Goal: Contribute content: Add original content to the website for others to see

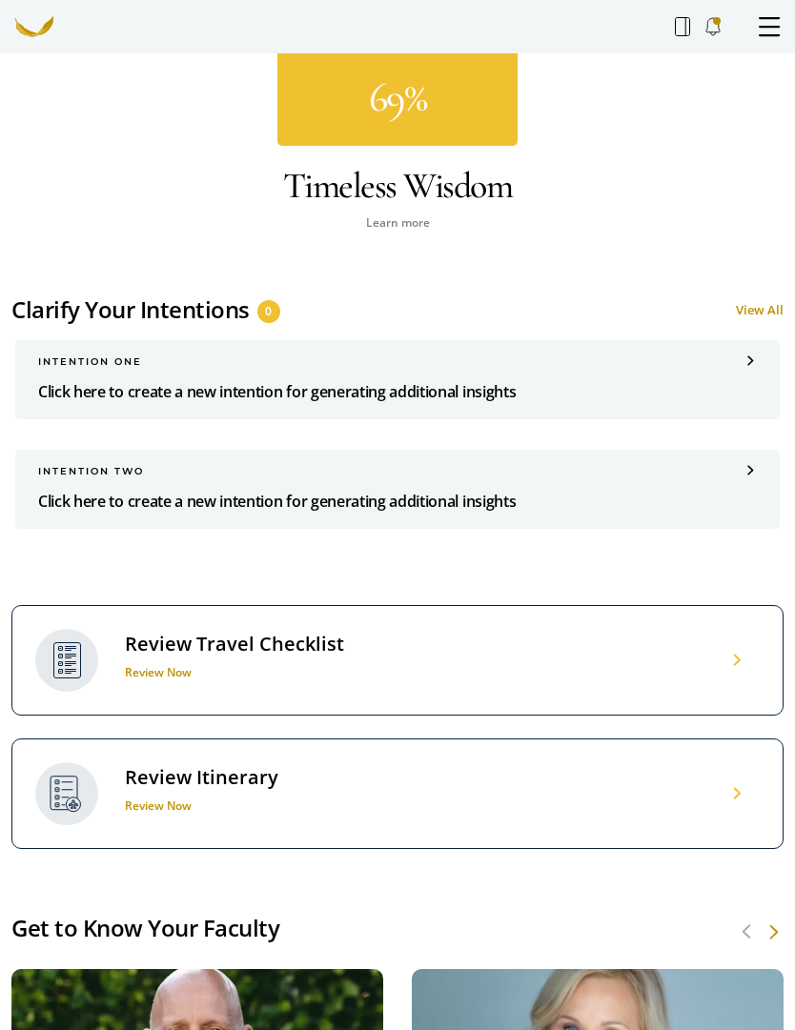
scroll to position [1577, 0]
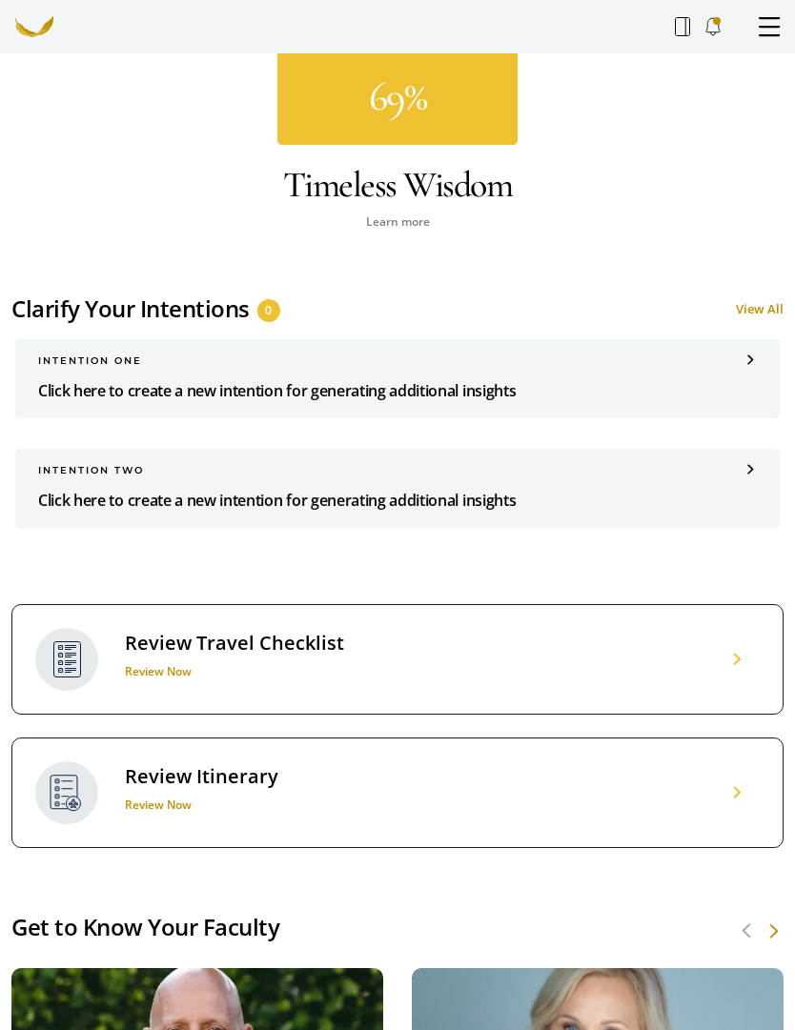
click at [269, 389] on p "Click here to create a new intention for generating additional insights" at bounding box center [397, 390] width 719 height 25
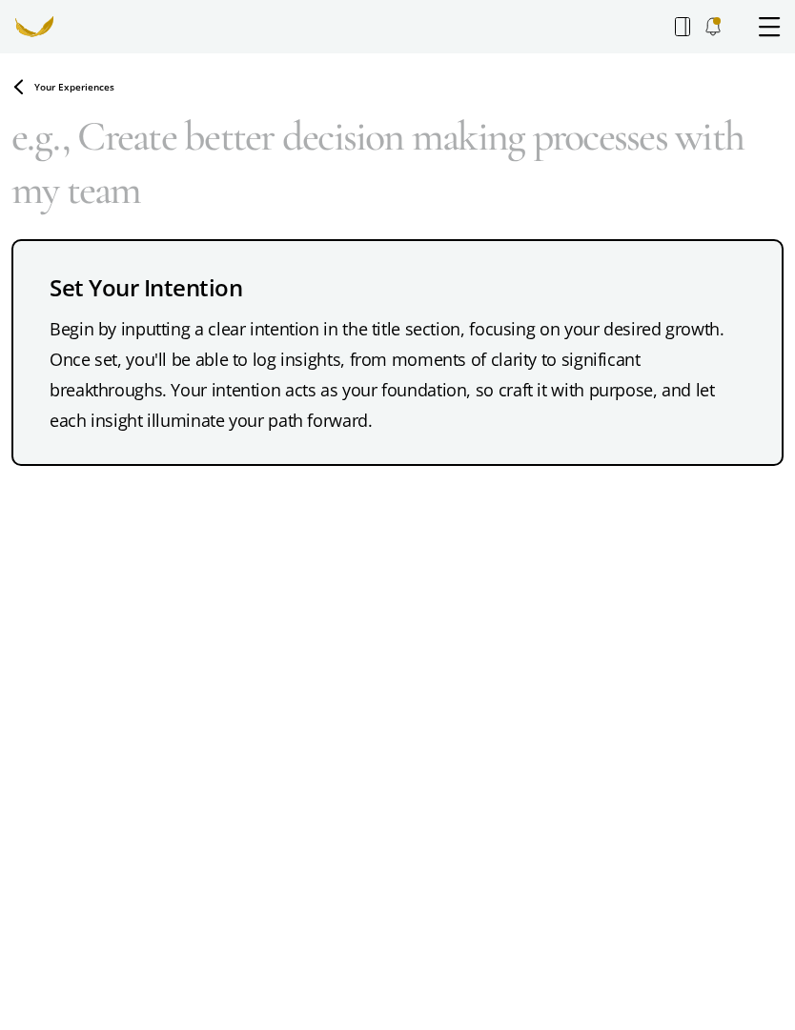
click at [430, 361] on div "Begin by inputting a clear intention in the title section, focusing on your des…" at bounding box center [398, 375] width 696 height 122
click at [240, 379] on div "Begin by inputting a clear intention in the title section, focusing on your des…" at bounding box center [398, 375] width 696 height 122
click at [98, 147] on textarea at bounding box center [397, 155] width 772 height 122
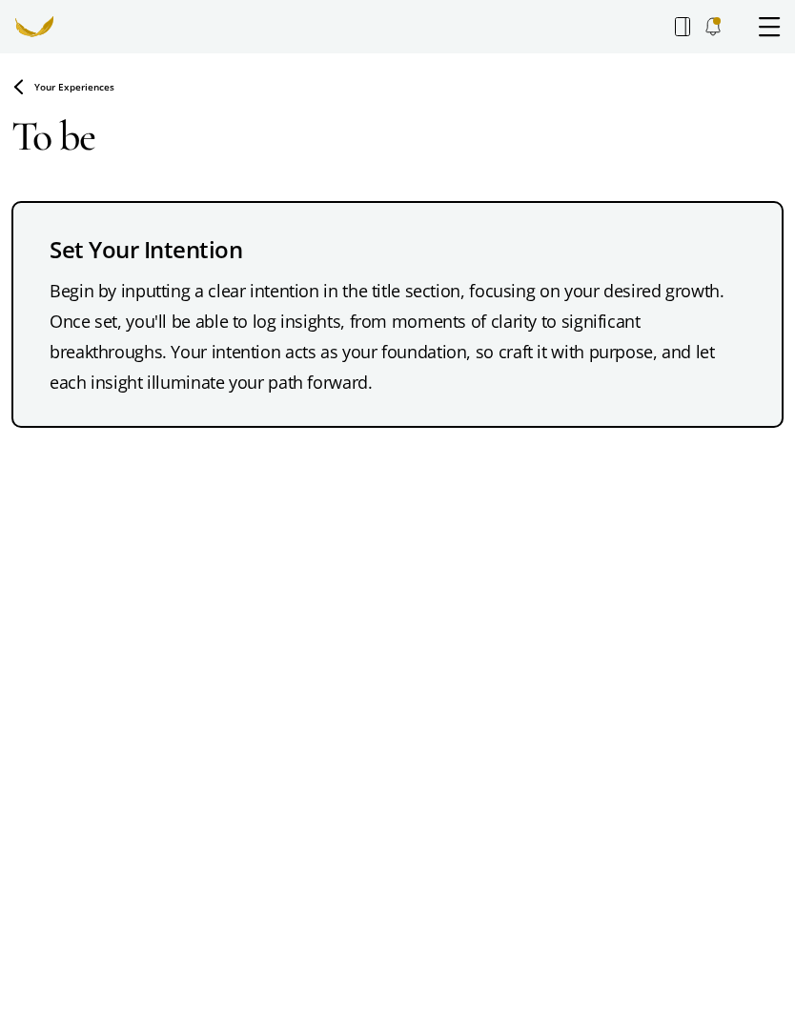
type textarea "To"
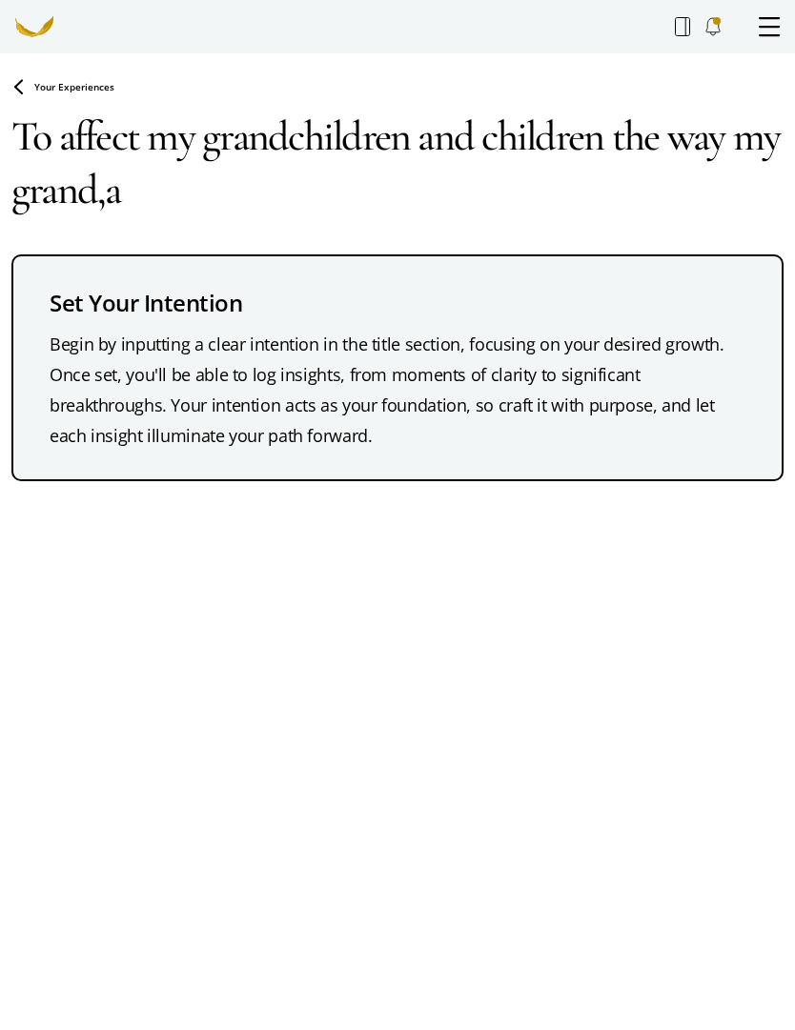
type textarea "To affect my grandchildren and children the way my grand,a"
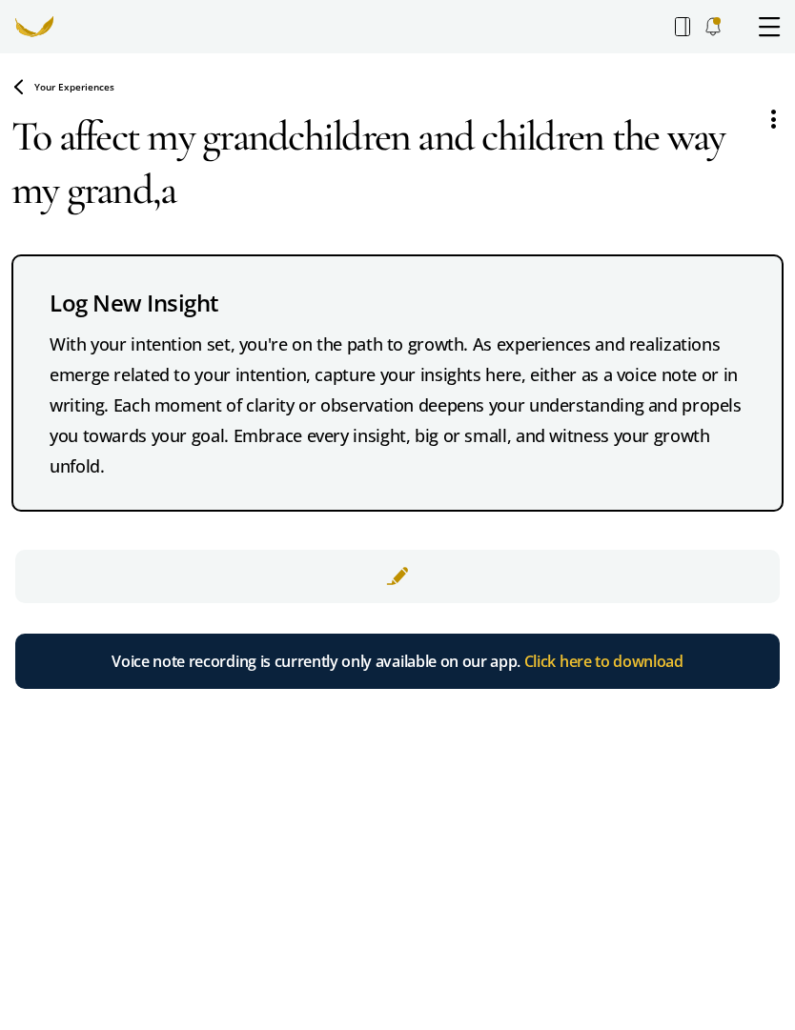
click at [217, 206] on textarea "To affect my grandchildren and children the way my grand,a" at bounding box center [380, 162] width 738 height 137
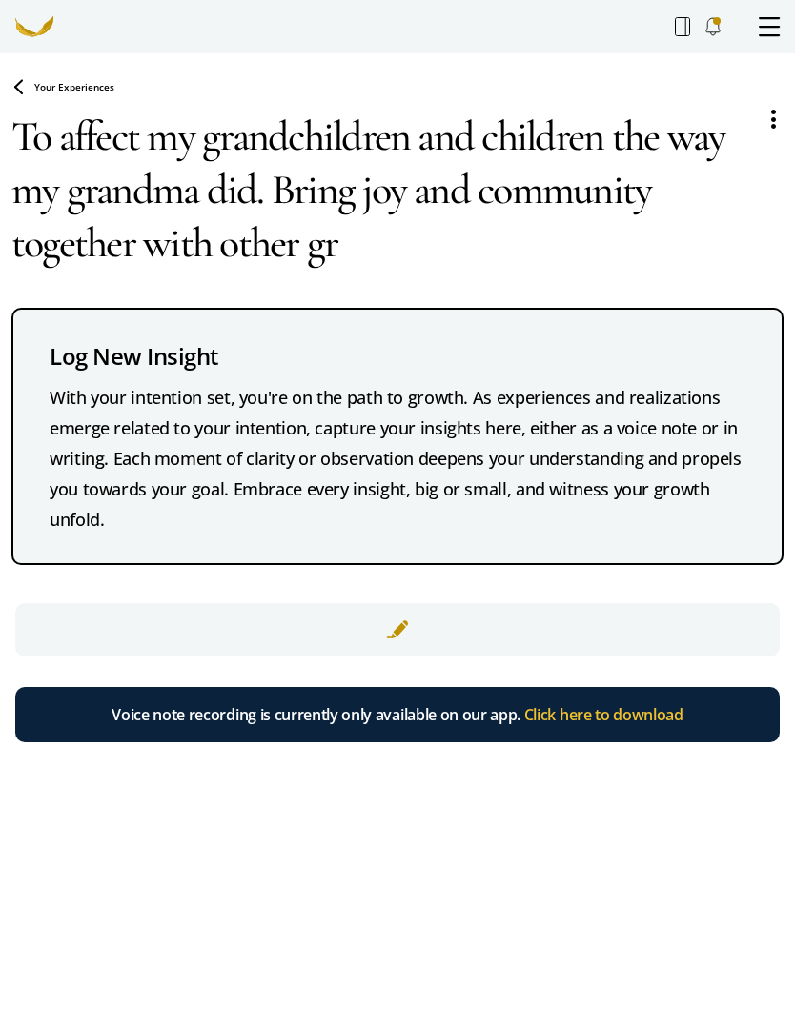
click at [483, 199] on textarea "To affect my grandchildren and children the way my grandma did. Bring joy and c…" at bounding box center [380, 189] width 738 height 191
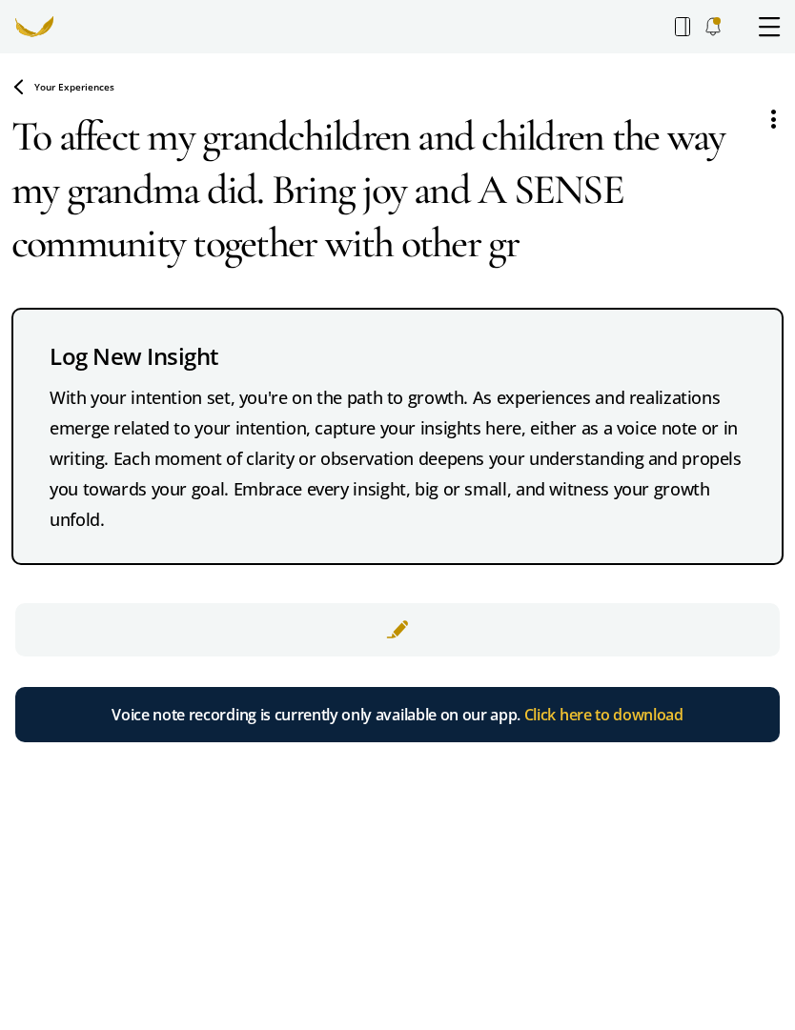
click at [621, 189] on textarea "To affect my grandchildren and children the way my grandma did. Bring joy and A…" at bounding box center [380, 189] width 738 height 191
click at [623, 191] on textarea "To affect my grandchildren and children the way my grandma did. Bring joy and A…" at bounding box center [380, 189] width 738 height 191
click at [620, 201] on textarea "To affect my grandchildren and children the way my grandma did. Bring joy and A…" at bounding box center [380, 189] width 738 height 191
click at [619, 192] on textarea "To affect my grandchildren and children the way my grandma did. Bring joy and A…" at bounding box center [380, 189] width 738 height 191
click at [608, 190] on textarea "To affect my grandchildren and children the way my grandma did. Bring joy and A…" at bounding box center [380, 189] width 738 height 191
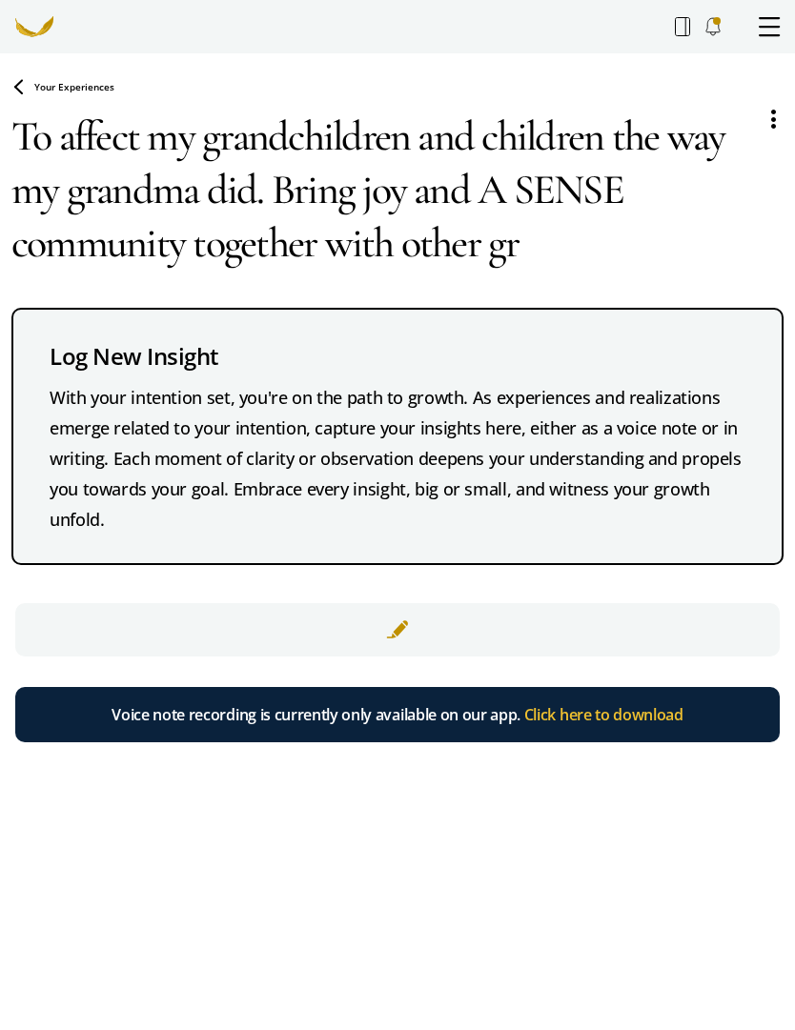
click at [581, 204] on textarea "To affect my grandchildren and children the way my grandma did. Bring joy and A…" at bounding box center [380, 189] width 738 height 191
click at [361, 242] on textarea "To affect my grandchildren and children the way my grandma did. Bring joy and a…" at bounding box center [380, 189] width 738 height 191
click at [534, 260] on textarea "To affect my grandchildren and children the way my grandma did. Bring joy and a…" at bounding box center [380, 189] width 738 height 191
type textarea "To affect my grandchildren and children the way my grandma did. Bring joy and a…"
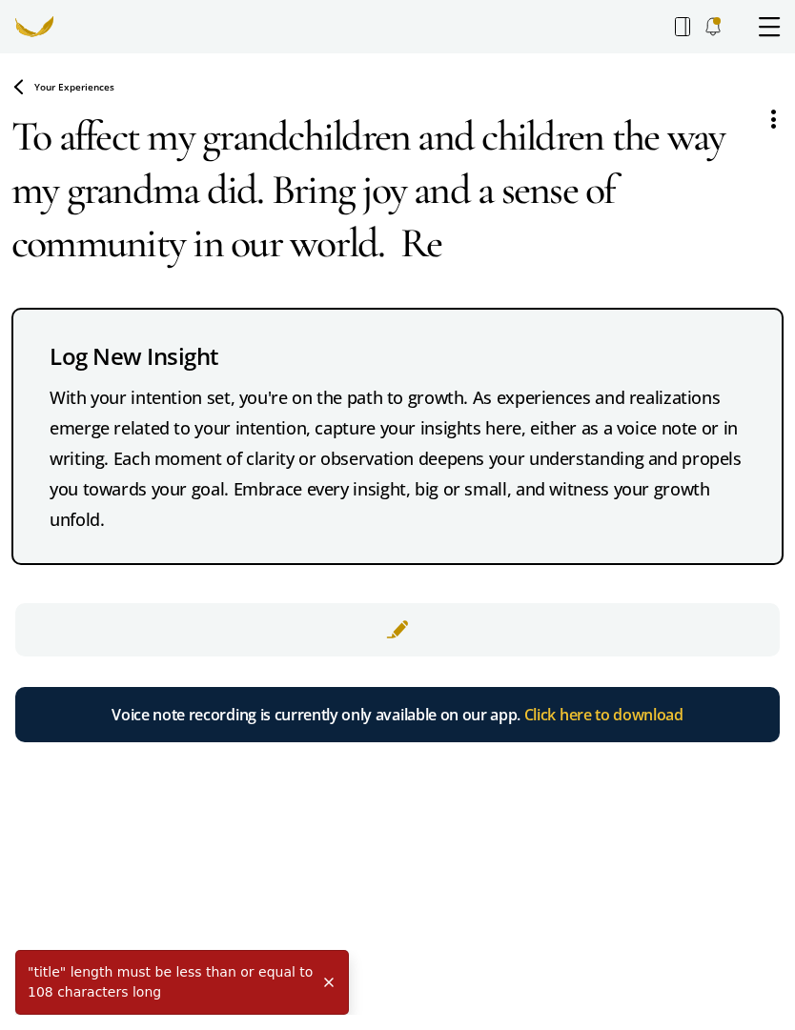
click at [0, 0] on icon at bounding box center [0, 0] width 0 height 0
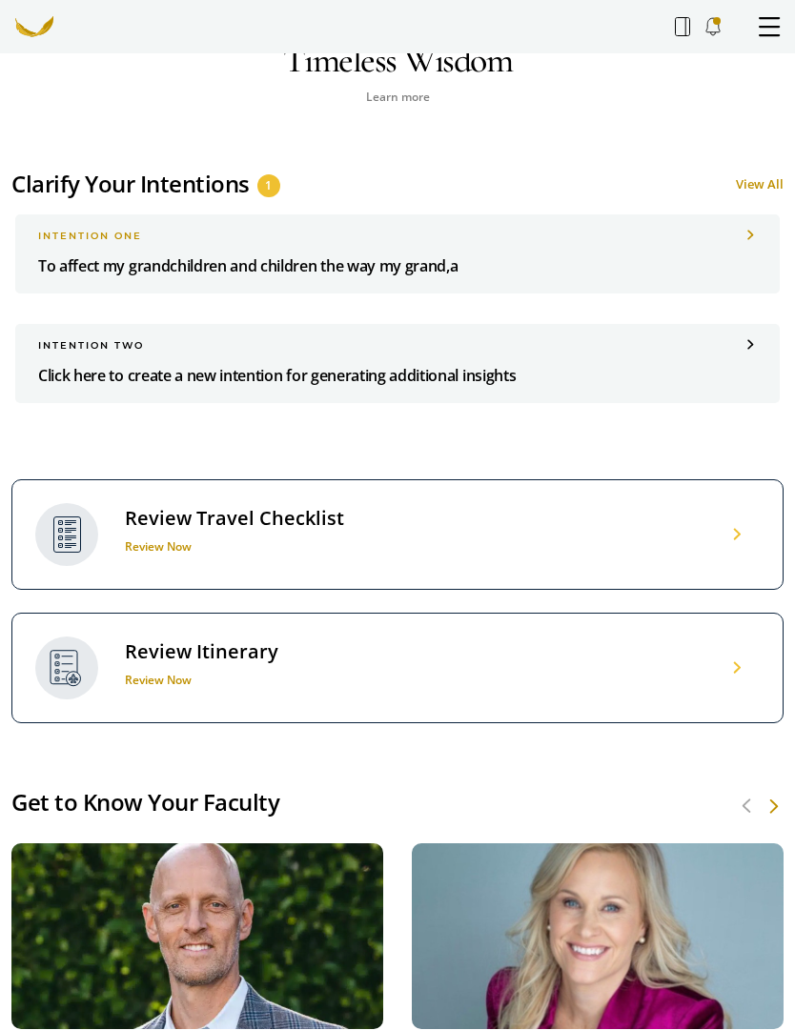
scroll to position [1701, 0]
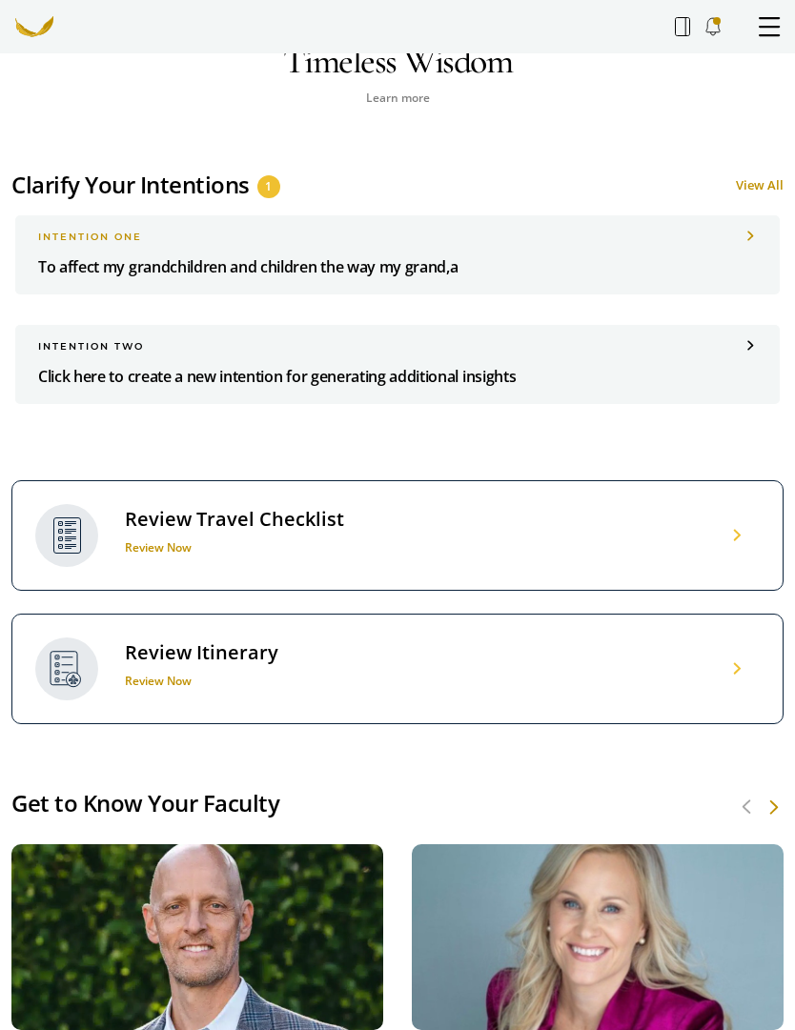
click at [642, 258] on p "To affect my grandchildren and children the way my grand,a" at bounding box center [397, 267] width 719 height 25
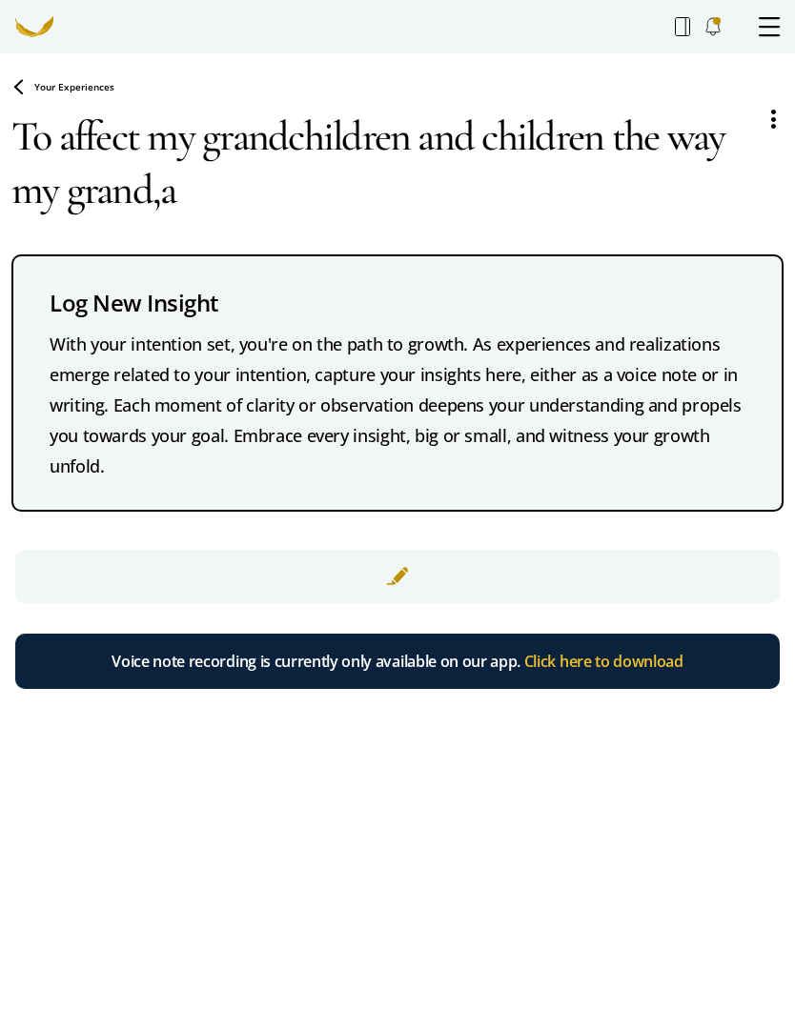
click at [219, 191] on textarea "To affect my grandchildren and children the way my grand,a" at bounding box center [380, 162] width 738 height 137
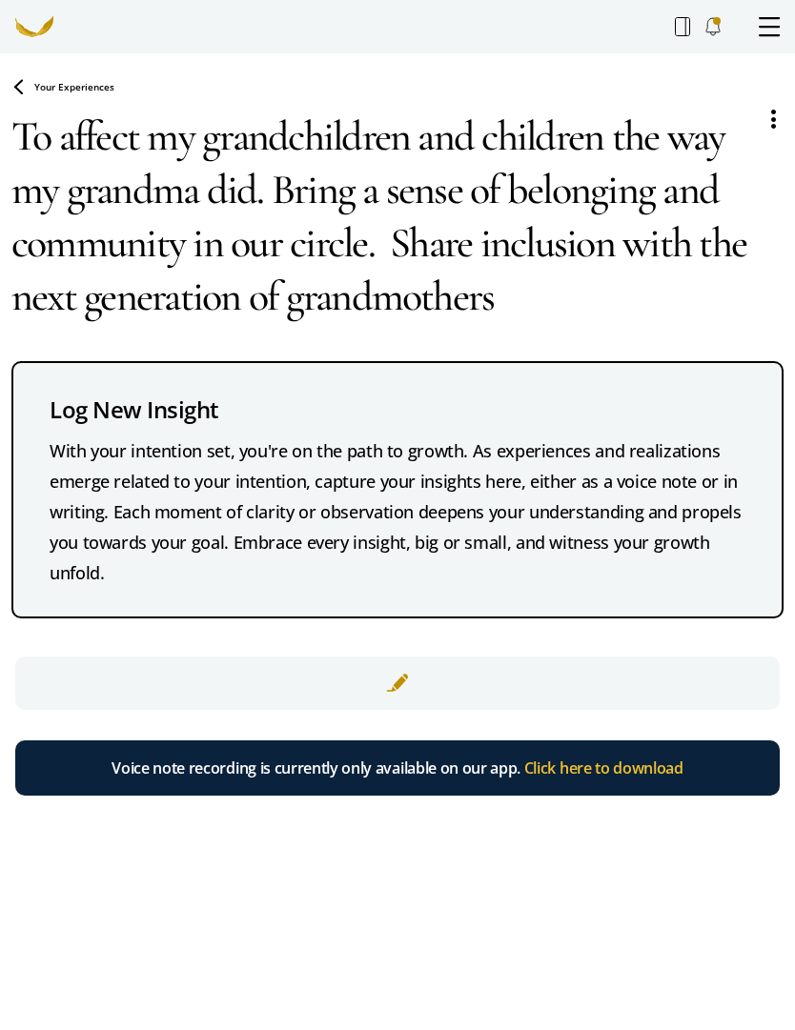
type textarea "To affect my grandchildren and children the way my grandma did. Bring a sense o…"
click at [0, 0] on icon at bounding box center [0, 0] width 0 height 0
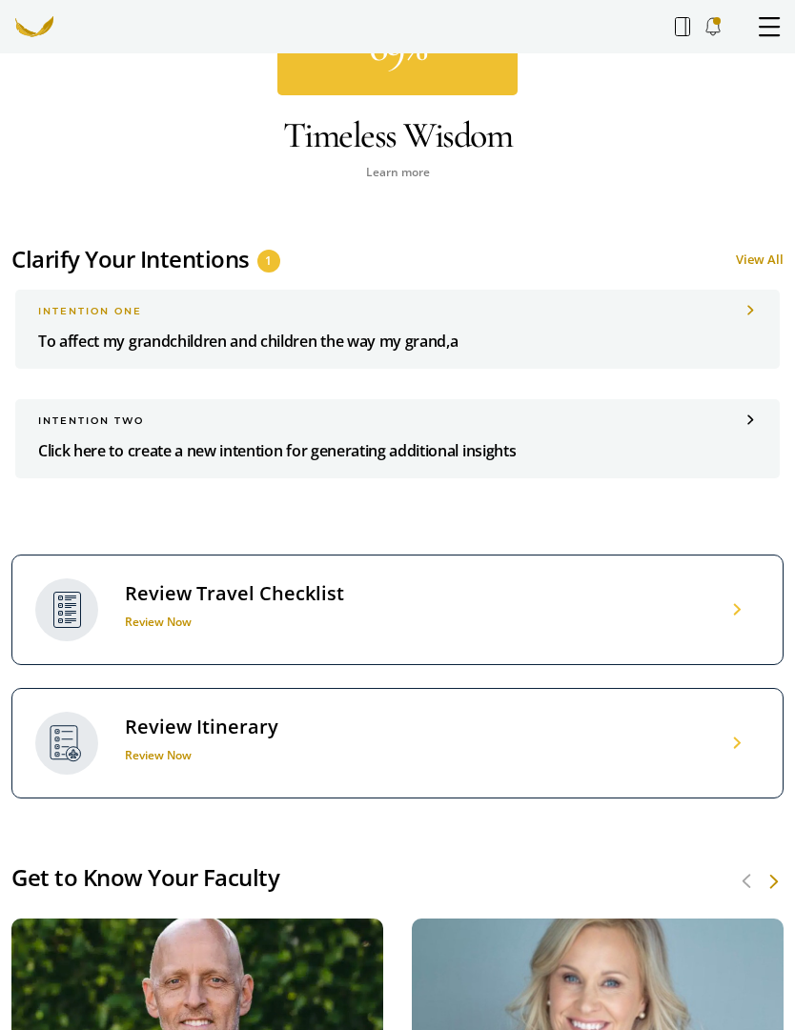
scroll to position [1622, 0]
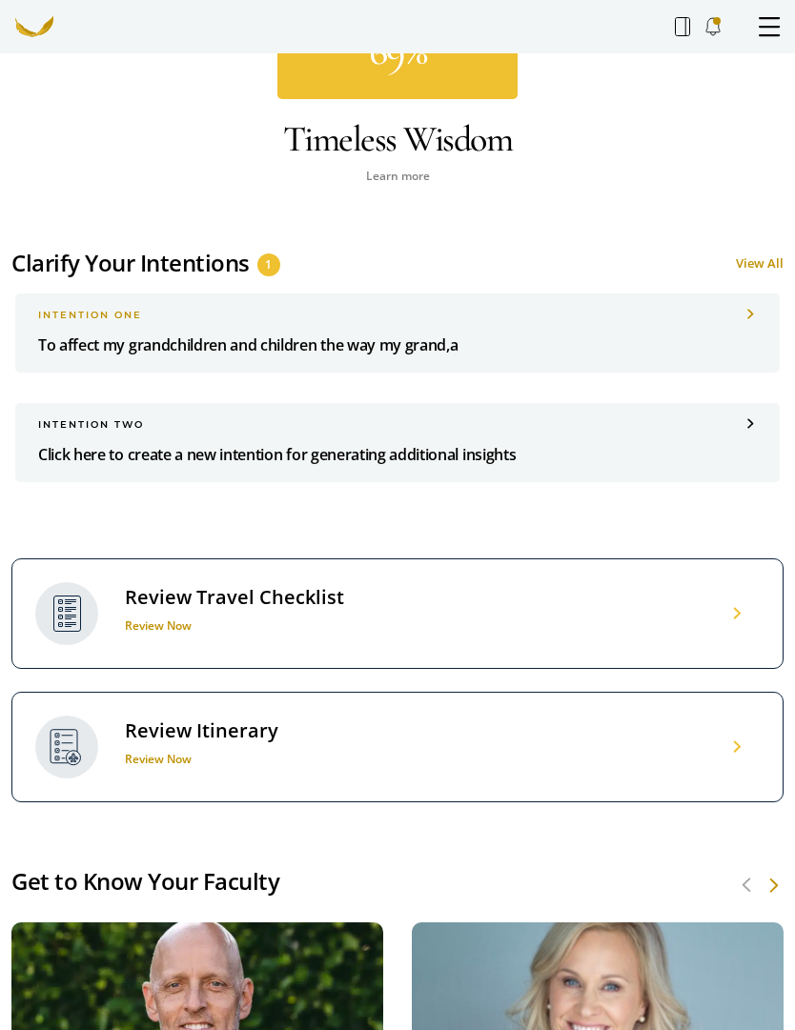
click at [747, 324] on div "INTENTION one To affect my grandchildren and children the way my grand,a" at bounding box center [397, 333] width 764 height 79
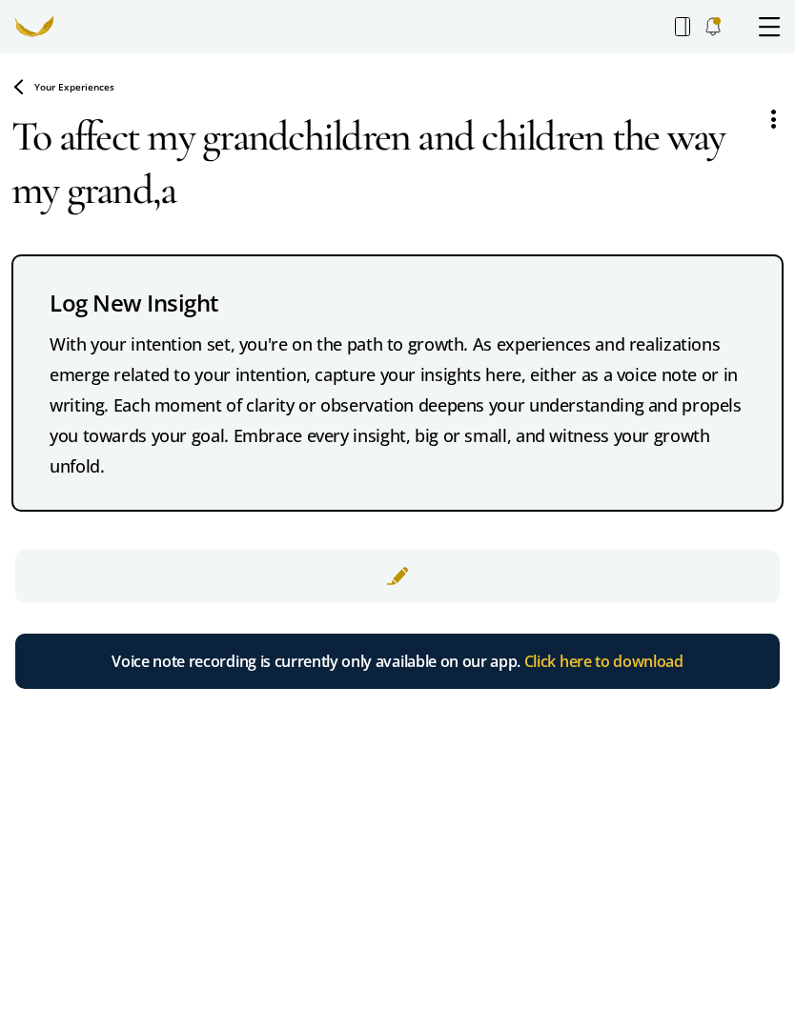
click at [246, 218] on textarea "To affect my grandchildren and children the way my grand,a" at bounding box center [380, 162] width 738 height 137
type textarea "To affect my grandchildren and children the way my grand"
click at [416, 558] on div at bounding box center [397, 576] width 764 height 53
